Goal: Task Accomplishment & Management: Complete application form

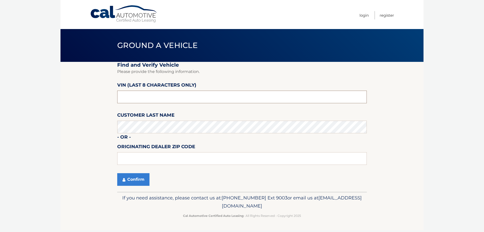
click at [172, 102] on input "text" at bounding box center [241, 96] width 249 height 13
type input "pu932381"
click at [177, 155] on input "text" at bounding box center [241, 158] width 249 height 13
type input "11720"
click at [135, 176] on button "Confirm" at bounding box center [133, 179] width 32 height 13
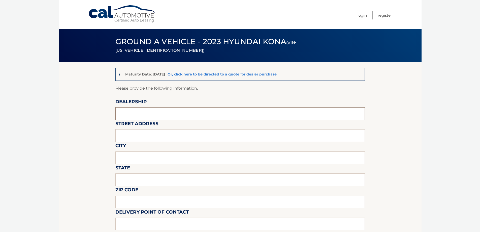
click at [178, 109] on input "text" at bounding box center [239, 113] width 249 height 13
type input "Centereach Hyundai"
click at [161, 135] on input "text" at bounding box center [239, 135] width 249 height 13
type input "1815 Middle Country Rd"
click at [159, 158] on input "text" at bounding box center [239, 157] width 249 height 13
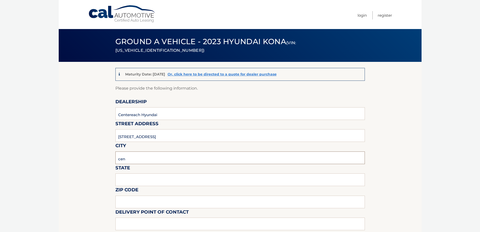
type input "Centereach"
click at [145, 177] on input "text" at bounding box center [239, 179] width 249 height 13
type input "NY"
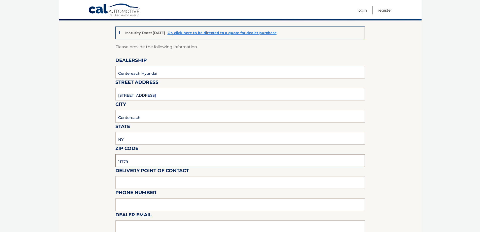
scroll to position [50, 0]
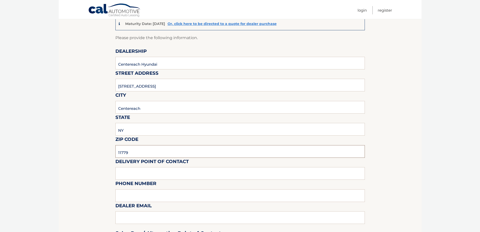
type input "11779"
click at [179, 171] on input "text" at bounding box center [239, 173] width 249 height 13
type input "Will Arons"
click at [151, 193] on input "text" at bounding box center [239, 195] width 249 height 13
type input "631 580-0800"
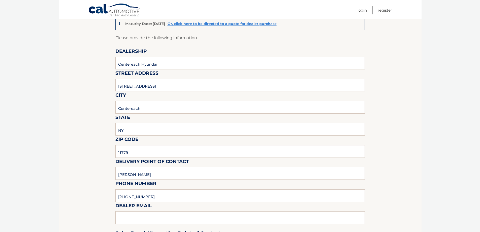
click at [161, 218] on div "Sales Rep / Alternative Point of Contact" at bounding box center [239, 224] width 249 height 36
click at [159, 216] on div "Sales Rep / Alternative Point of Contact" at bounding box center [239, 224] width 249 height 36
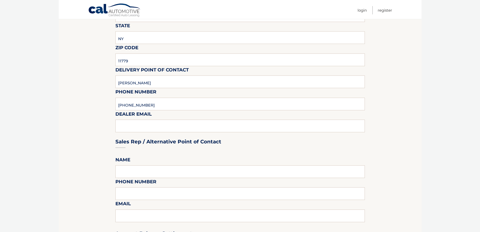
scroll to position [151, 0]
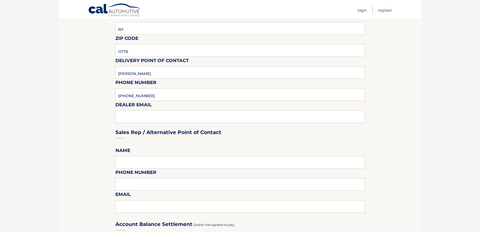
click at [156, 109] on div "Sales Rep / Alternative Point of Contact" at bounding box center [239, 123] width 249 height 36
click at [151, 116] on div "Sales Rep / Alternative Point of Contact" at bounding box center [239, 123] width 249 height 36
click at [179, 125] on div "Sales Rep / Alternative Point of Contact" at bounding box center [239, 123] width 249 height 36
click at [180, 121] on div "Sales Rep / Alternative Point of Contact" at bounding box center [239, 123] width 249 height 36
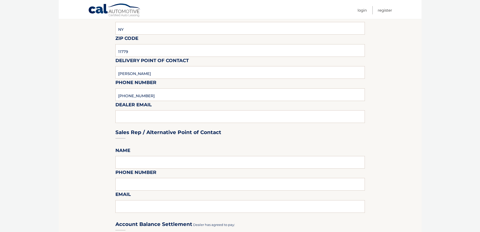
click at [180, 121] on div "Sales Rep / Alternative Point of Contact" at bounding box center [239, 123] width 249 height 36
click at [163, 118] on div "Sales Rep / Alternative Point of Contact" at bounding box center [239, 123] width 249 height 36
click at [180, 116] on div "Sales Rep / Alternative Point of Contact" at bounding box center [239, 123] width 249 height 36
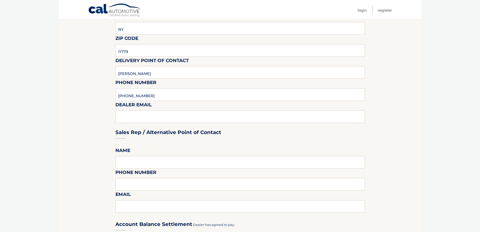
click at [180, 116] on div "Sales Rep / Alternative Point of Contact" at bounding box center [239, 123] width 249 height 36
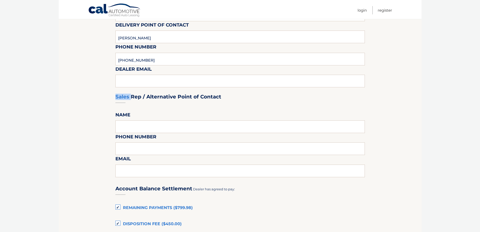
scroll to position [202, 0]
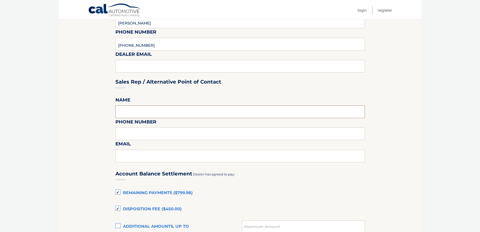
click at [174, 111] on input "text" at bounding box center [239, 111] width 249 height 13
type input "Will Arons"
click at [146, 127] on label "Phone Number" at bounding box center [135, 122] width 41 height 9
click at [146, 131] on input "text" at bounding box center [239, 133] width 249 height 13
type input "631 580-0800"
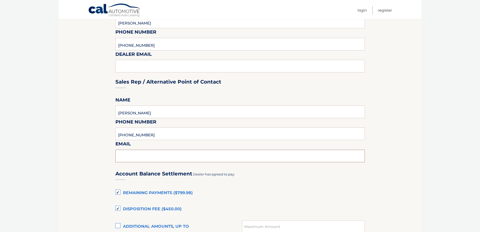
click at [143, 154] on input "text" at bounding box center [239, 155] width 249 height 13
type input "warons@jrpautos.com"
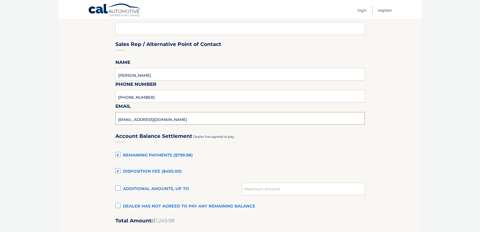
scroll to position [252, 0]
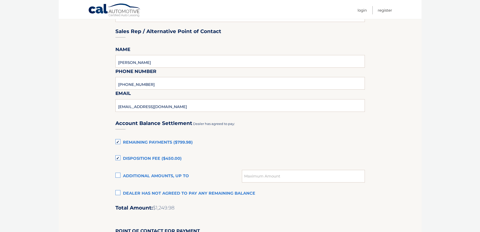
click at [117, 157] on label "Disposition Fee ($450.00)" at bounding box center [239, 158] width 249 height 10
click at [0, 0] on input "Disposition Fee ($450.00)" at bounding box center [0, 0] width 0 height 0
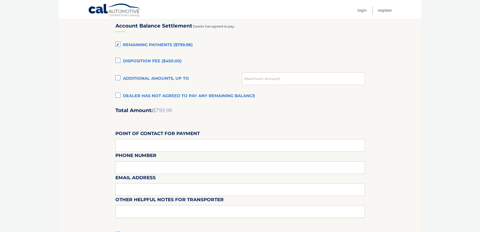
scroll to position [353, 0]
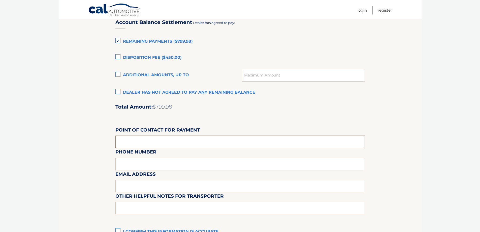
click at [210, 141] on input "text" at bounding box center [239, 141] width 249 height 13
click at [225, 138] on input "text" at bounding box center [239, 141] width 249 height 13
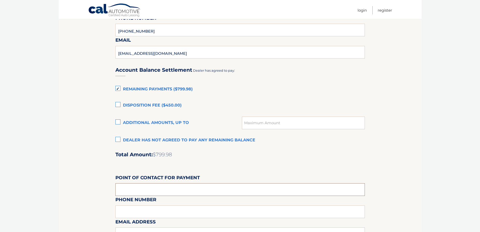
scroll to position [302, 0]
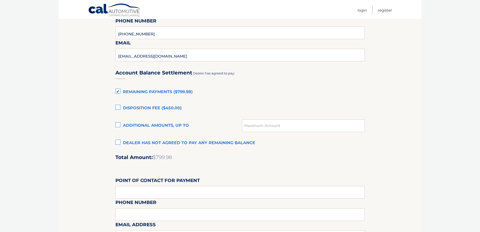
click at [247, 160] on div "Account Balance Settlement Dealer has agreed to pay: Remaining Payments ($799.9…" at bounding box center [239, 174] width 249 height 223
click at [182, 187] on input "text" at bounding box center [239, 192] width 249 height 13
type input "Will Arons"
click at [182, 214] on div "Email Address" at bounding box center [239, 209] width 249 height 22
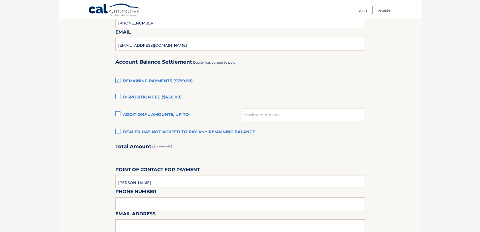
click at [169, 204] on div "Email Address" at bounding box center [239, 198] width 249 height 22
click at [159, 201] on div "Email Address" at bounding box center [239, 198] width 249 height 22
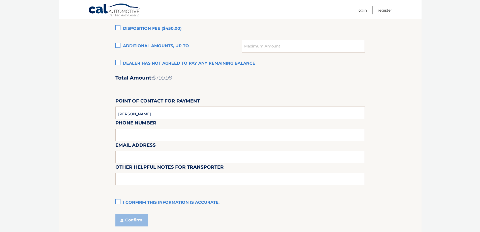
scroll to position [389, 0]
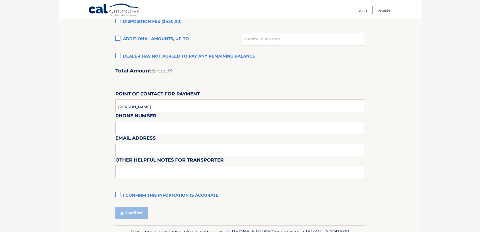
click at [158, 124] on div "Email Address" at bounding box center [239, 123] width 249 height 22
click at [172, 100] on input "Will Arons" at bounding box center [239, 105] width 249 height 13
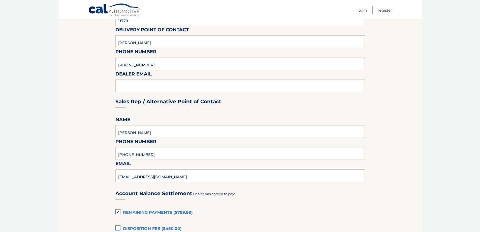
scroll to position [162, 0]
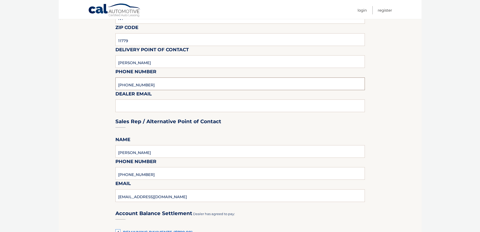
click at [191, 80] on input "631 580-0800" at bounding box center [239, 83] width 249 height 13
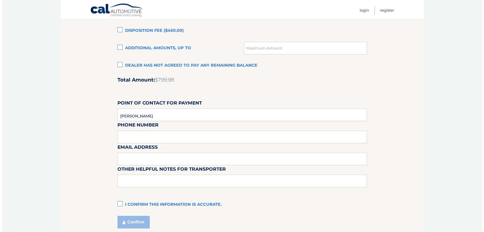
scroll to position [389, 0]
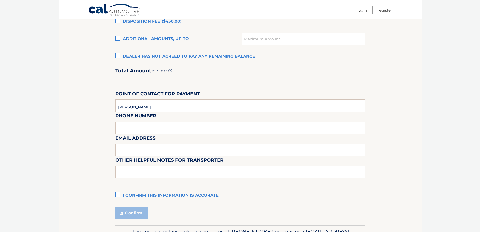
type input "warons@jrpautos.com"
click at [198, 102] on input "Will Arons" at bounding box center [239, 105] width 249 height 13
type input "631 580-0800"
click at [160, 147] on input "text" at bounding box center [239, 149] width 249 height 13
click at [169, 127] on div "Email Address" at bounding box center [239, 123] width 249 height 22
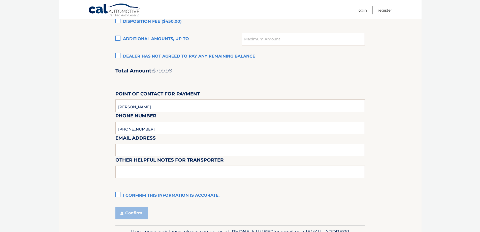
click at [169, 127] on div "Email Address" at bounding box center [239, 123] width 249 height 22
click at [170, 110] on input "Will Arons" at bounding box center [239, 105] width 249 height 13
type input "warons@jrpautos.com"
click at [120, 196] on label "I confirm this information is accurate." at bounding box center [239, 195] width 249 height 10
click at [0, 0] on input "I confirm this information is accurate." at bounding box center [0, 0] width 0 height 0
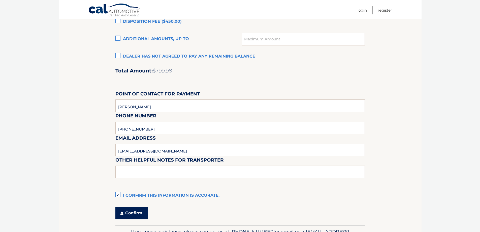
click at [133, 208] on button "Confirm" at bounding box center [131, 212] width 32 height 13
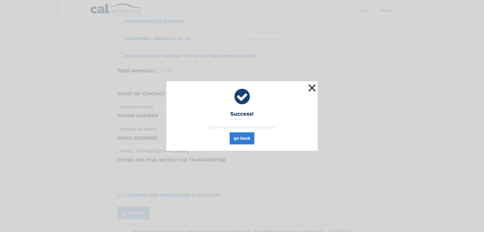
click at [313, 88] on button "×" at bounding box center [312, 88] width 10 height 10
